Goal: Task Accomplishment & Management: Manage account settings

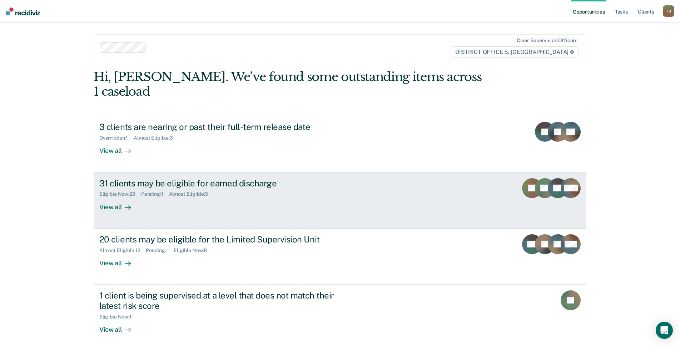
click at [333, 191] on div "31 clients may be eligible for earned discharge Eligible Now : 28 Pending : 1 A…" at bounding box center [233, 194] width 268 height 33
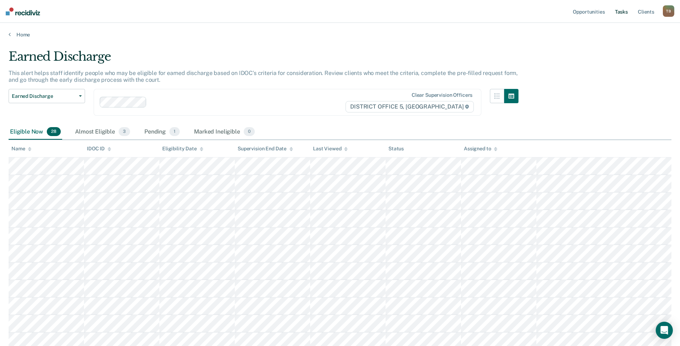
click at [618, 14] on link "Tasks" at bounding box center [621, 11] width 16 height 23
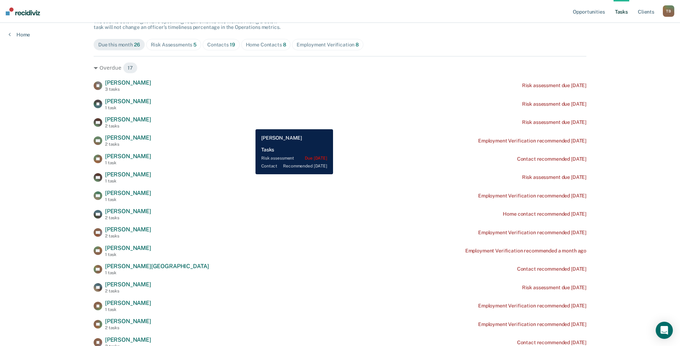
scroll to position [107, 0]
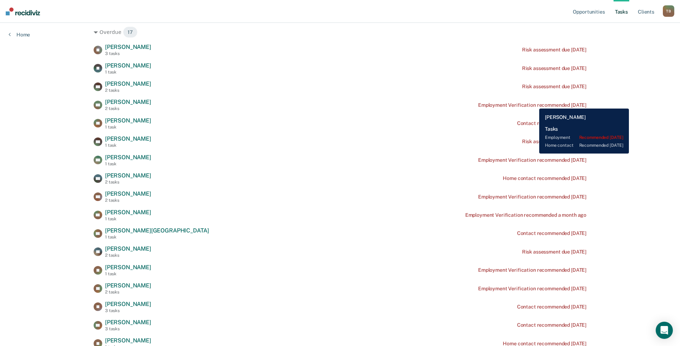
click at [534, 103] on div "Employment Verification recommended 4 months ago" at bounding box center [532, 105] width 108 height 6
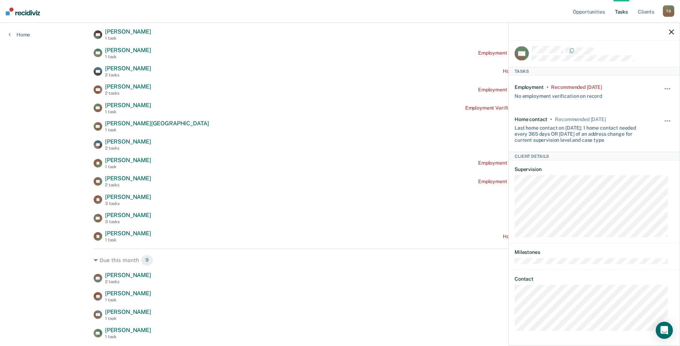
scroll to position [0, 0]
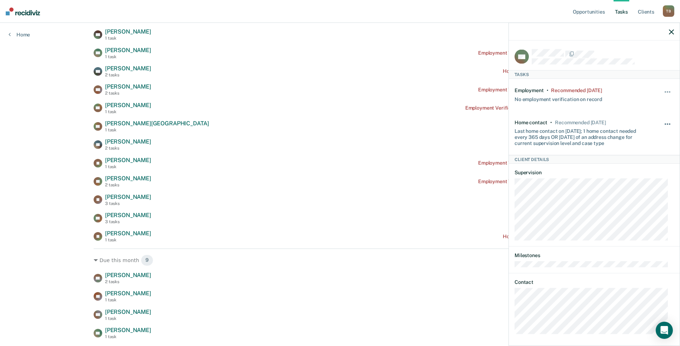
click at [667, 123] on span "button" at bounding box center [667, 123] width 1 height 1
click at [662, 91] on button "button" at bounding box center [668, 95] width 12 height 11
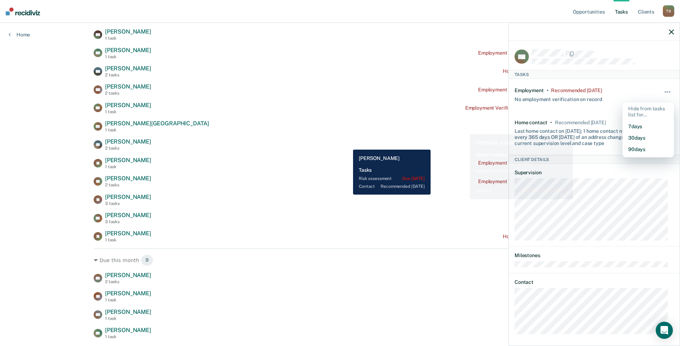
click at [347, 144] on div "LT Lance Turnbull 3 tasks Risk assessment due 2 years ago JV Joyce Valdez 1 tas…" at bounding box center [340, 89] width 493 height 307
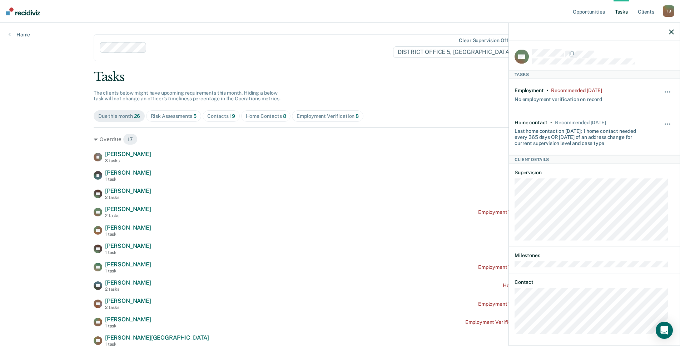
click at [335, 116] on div "Employment Verification 8" at bounding box center [327, 116] width 62 height 6
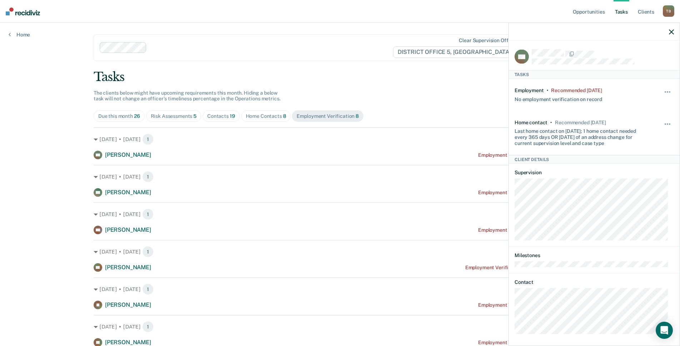
click at [674, 31] on div at bounding box center [594, 32] width 171 height 18
click at [673, 32] on div at bounding box center [594, 32] width 171 height 18
click at [670, 32] on icon "button" at bounding box center [671, 31] width 5 height 5
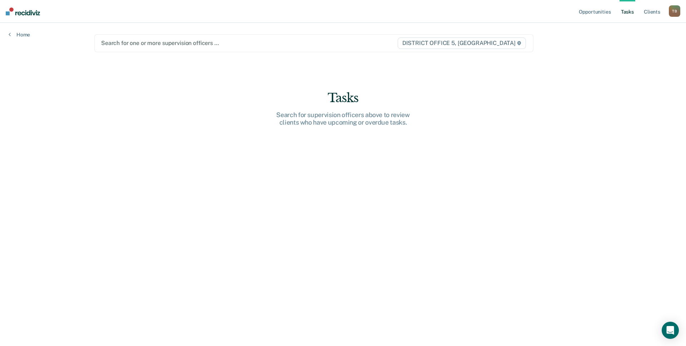
click at [130, 42] on div at bounding box center [249, 43] width 296 height 8
click at [140, 43] on div at bounding box center [249, 43] width 296 height 8
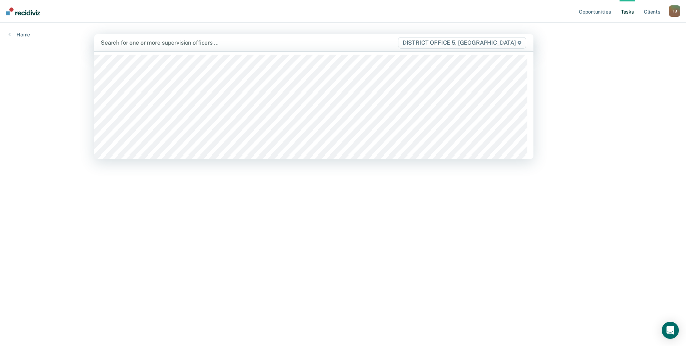
click at [184, 44] on div at bounding box center [249, 43] width 296 height 8
type input "b"
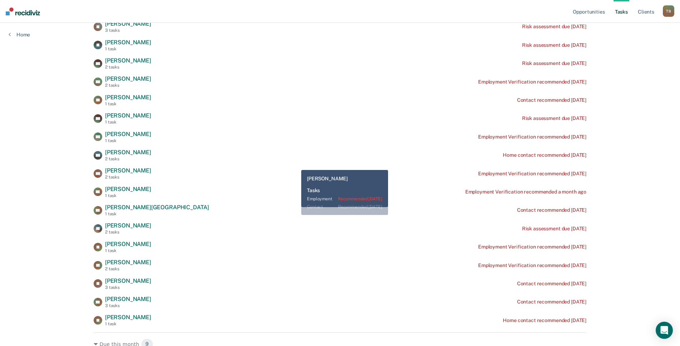
scroll to position [143, 0]
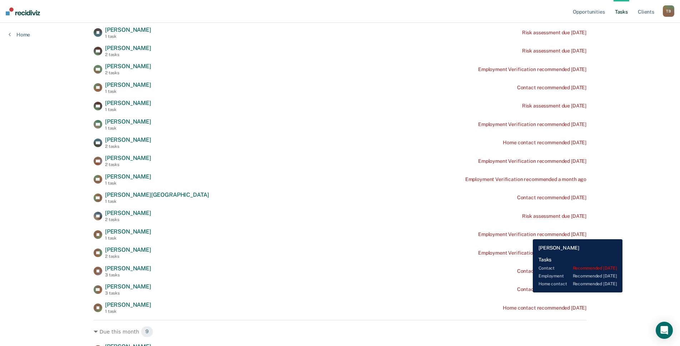
click at [527, 293] on div "Contact recommended 5 days ago" at bounding box center [551, 289] width 69 height 6
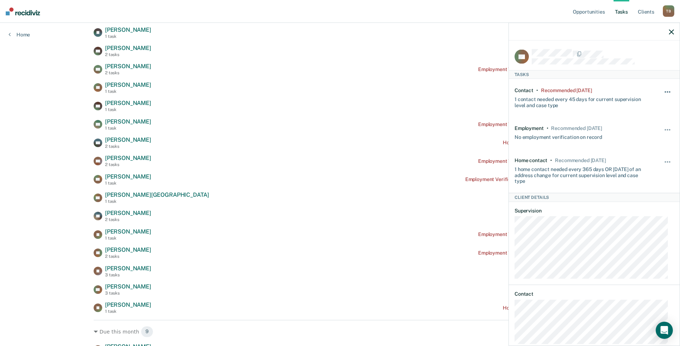
click at [662, 91] on button "button" at bounding box center [668, 95] width 12 height 11
click at [637, 138] on button "30 days" at bounding box center [647, 137] width 51 height 11
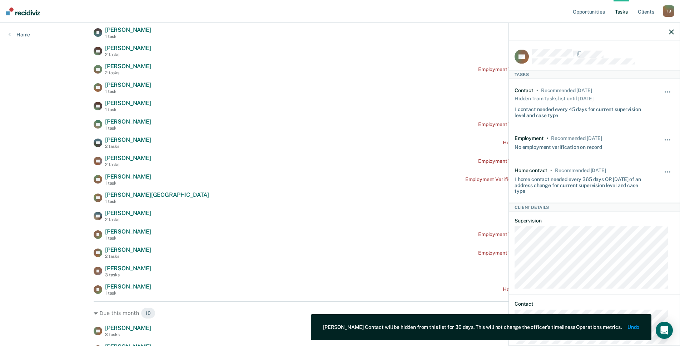
click at [669, 30] on icon "button" at bounding box center [671, 31] width 5 height 5
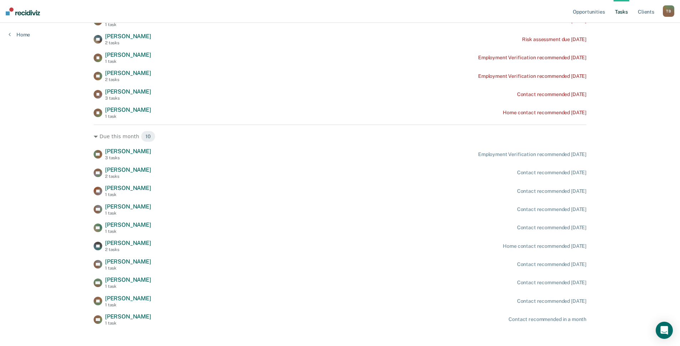
scroll to position [322, 0]
